Goal: Find specific page/section: Find specific page/section

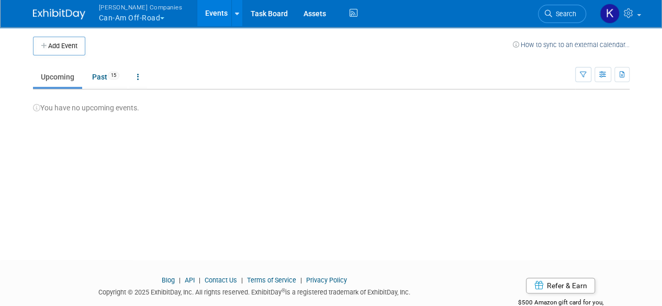
click at [320, 22] on li "Assets" at bounding box center [319, 13] width 46 height 26
click at [303, 17] on link "Assets" at bounding box center [315, 13] width 38 height 26
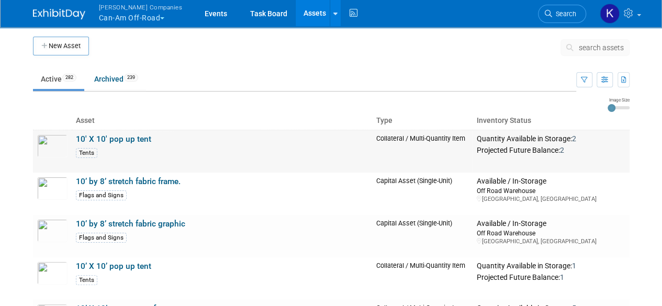
click at [131, 142] on link "10' X 10' pop up tent" at bounding box center [113, 139] width 75 height 9
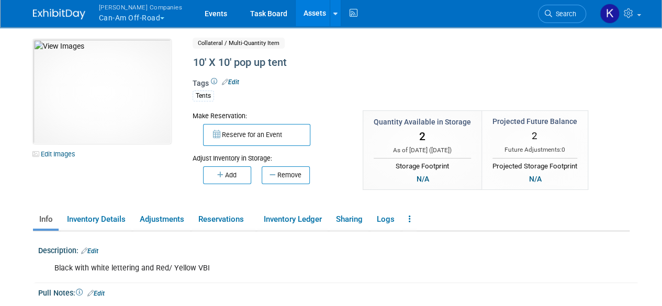
click at [300, 19] on link "Assets" at bounding box center [315, 13] width 38 height 26
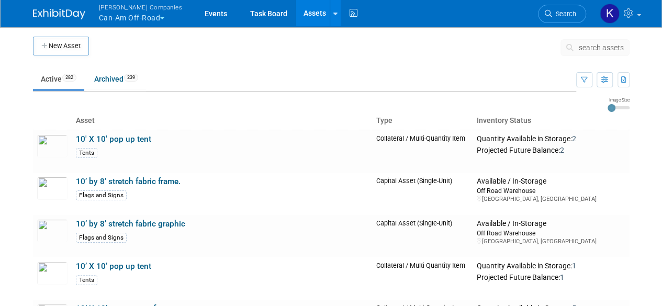
click at [588, 46] on span "search assets" at bounding box center [601, 47] width 45 height 8
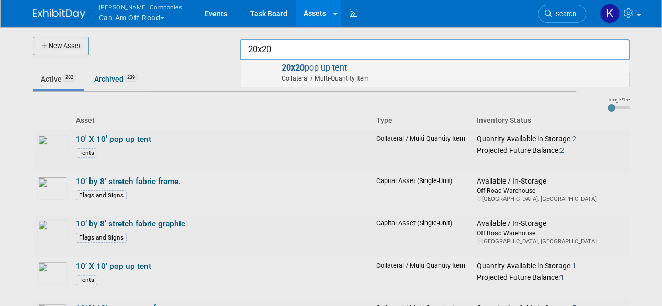
click at [492, 76] on span "Collateral / Multi-Quantity Item" at bounding box center [436, 78] width 374 height 9
type input "20x20 pop up tent"
